Goal: Find specific page/section: Find specific page/section

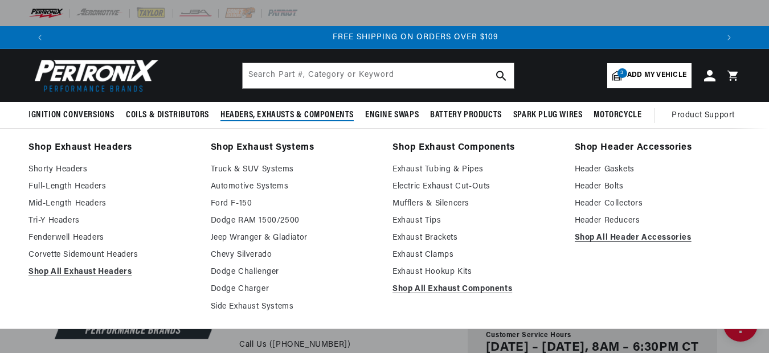
scroll to position [0, 1333]
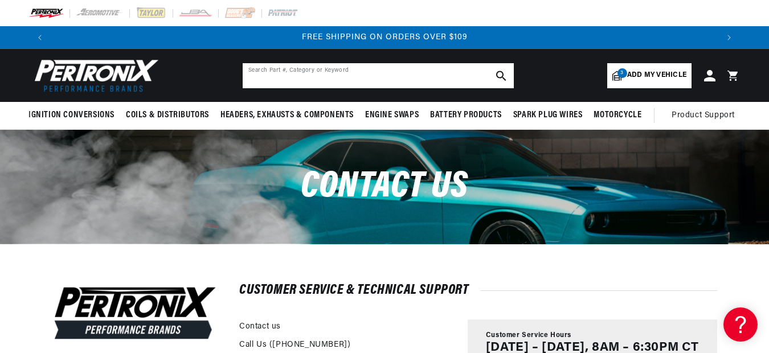
click at [321, 77] on input "text" at bounding box center [378, 75] width 271 height 25
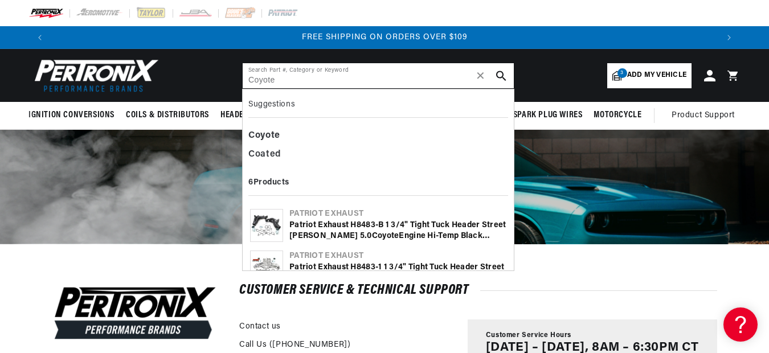
type input "Coyote"
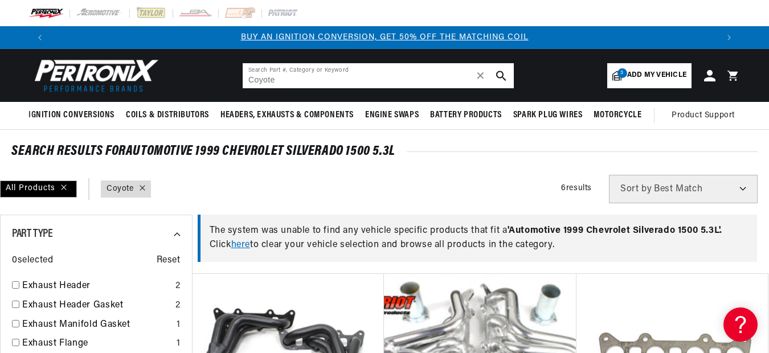
click at [283, 79] on input "Coyote" at bounding box center [378, 75] width 271 height 25
drag, startPoint x: 228, startPoint y: 73, endPoint x: 199, endPoint y: 69, distance: 28.7
click at [202, 70] on header "BETTER SEARCH RESULTS Add your vehicle's year, make, and model to find parts be…" at bounding box center [384, 75] width 769 height 53
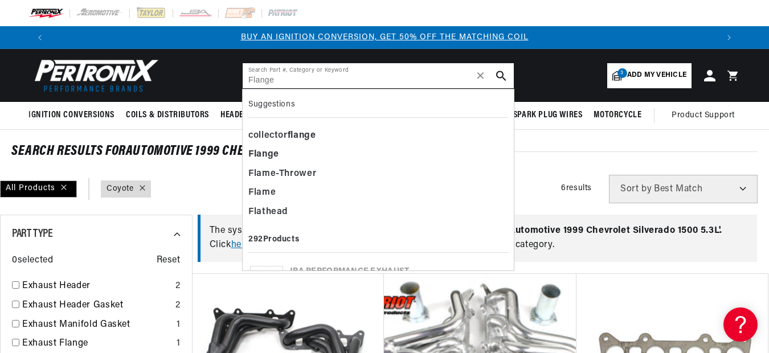
type input "Flange"
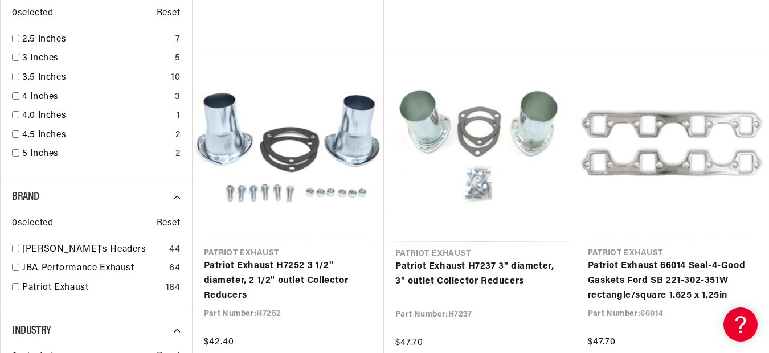
scroll to position [0, 42]
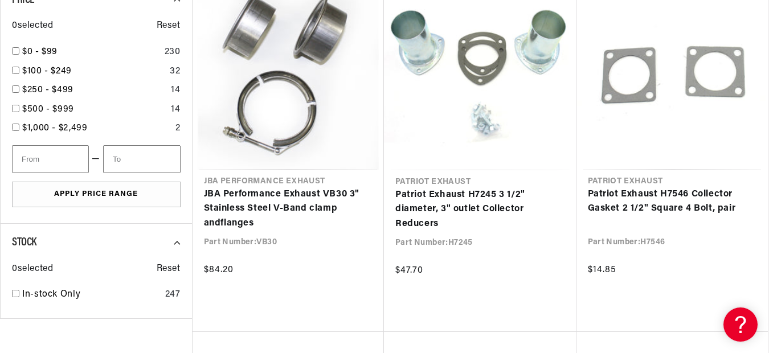
scroll to position [0, 667]
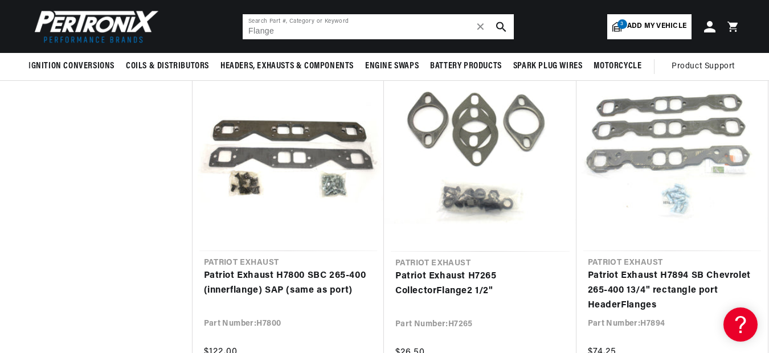
scroll to position [0, 1333]
